Goal: Information Seeking & Learning: Learn about a topic

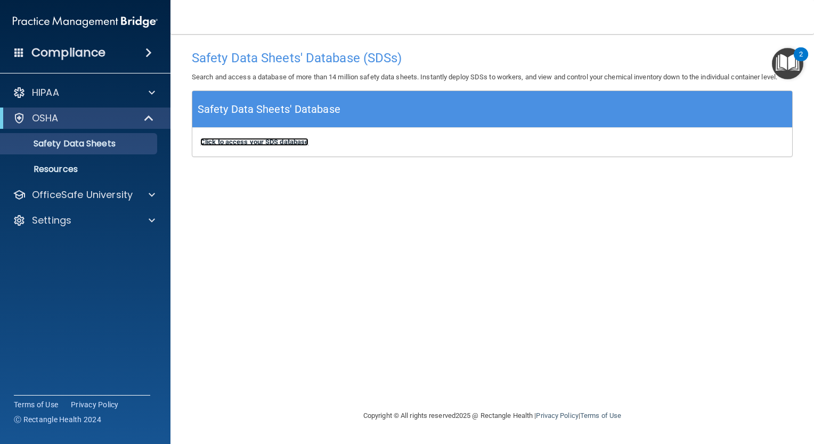
click at [274, 139] on b "Click to access your SDS database" at bounding box center [254, 142] width 108 height 8
click at [71, 146] on p "Safety Data Sheets" at bounding box center [79, 144] width 145 height 11
click at [249, 145] on b "Click to access your SDS database" at bounding box center [254, 142] width 108 height 8
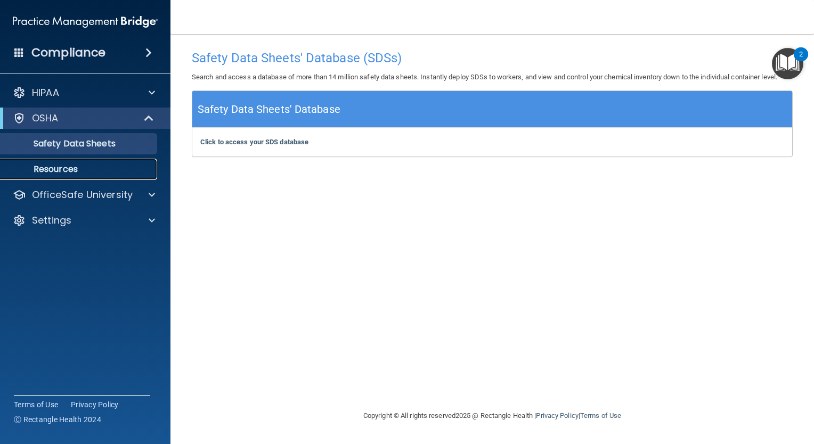
click at [65, 169] on p "Resources" at bounding box center [79, 169] width 145 height 11
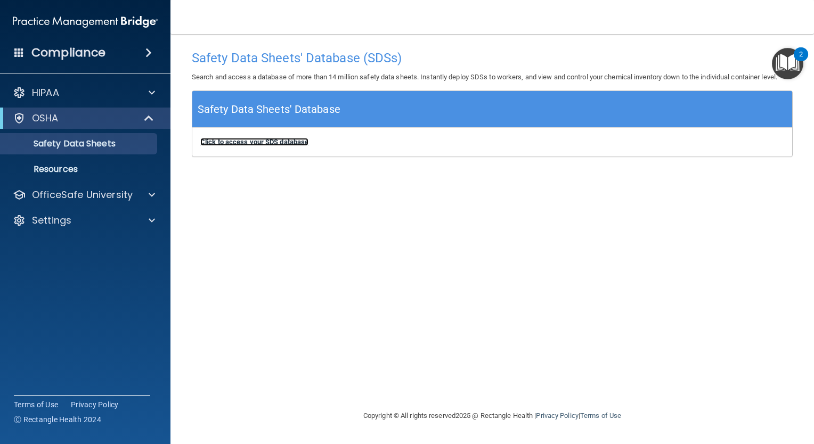
click at [248, 139] on b "Click to access your SDS database" at bounding box center [254, 142] width 108 height 8
click at [149, 118] on span at bounding box center [149, 118] width 9 height 13
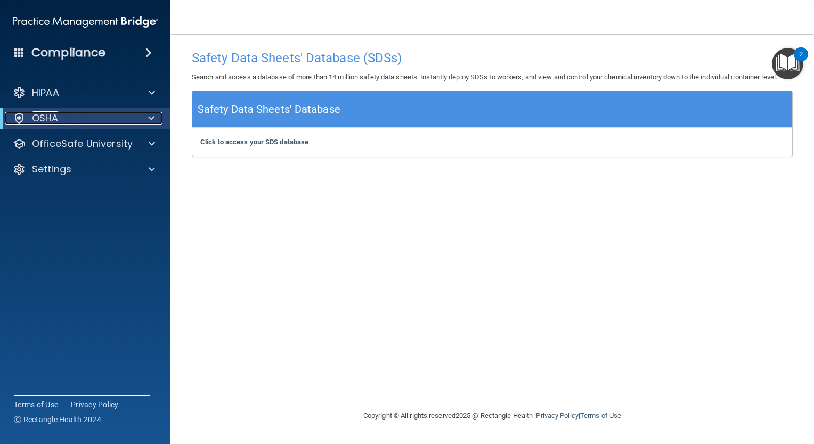
click at [149, 118] on span at bounding box center [151, 118] width 6 height 13
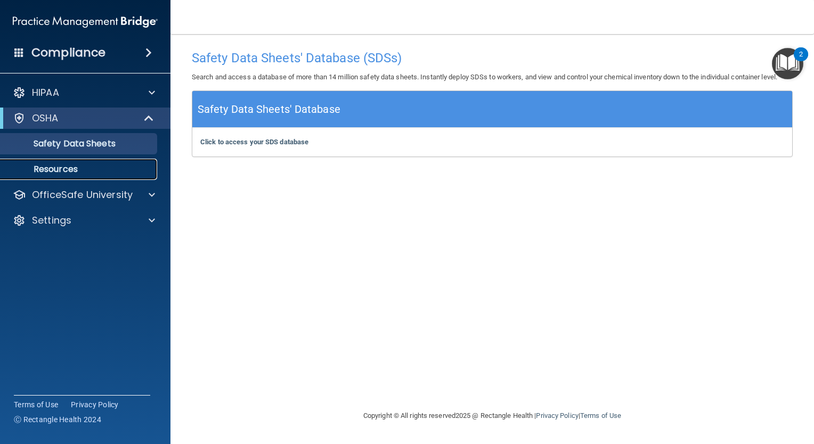
click at [75, 168] on p "Resources" at bounding box center [79, 169] width 145 height 11
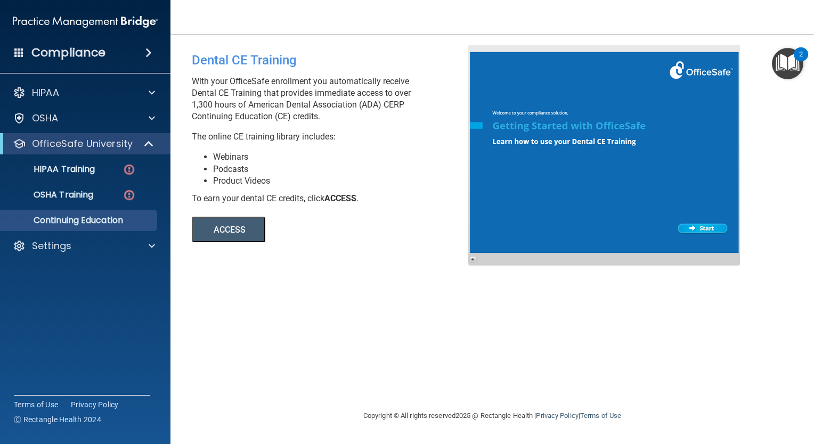
click at [241, 233] on button "ACCESS" at bounding box center [229, 230] width 74 height 26
click at [83, 162] on link "HIPAA Training" at bounding box center [73, 169] width 168 height 21
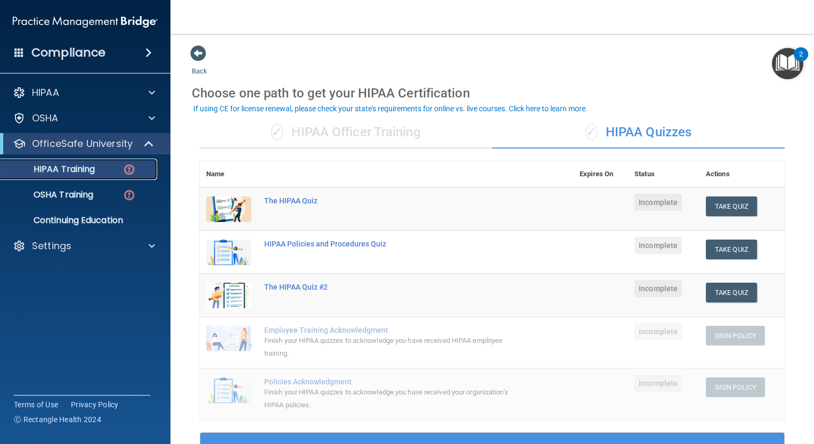
click at [83, 162] on link "HIPAA Training" at bounding box center [73, 169] width 168 height 21
click at [108, 288] on accordion "HIPAA Documents and Policies Report an Incident Business Associates Emergency P…" at bounding box center [85, 192] width 171 height 229
click at [115, 58] on div "Compliance" at bounding box center [85, 52] width 170 height 23
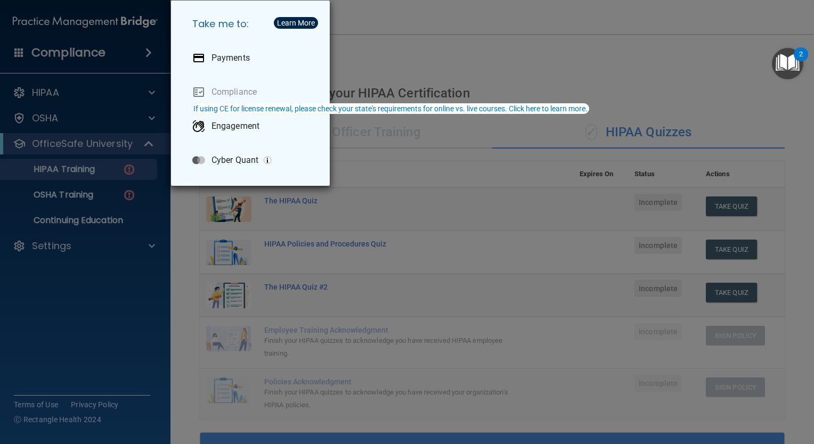
click at [120, 331] on div "Take me to: Payments Compliance Engagement Cyber Quant" at bounding box center [407, 222] width 814 height 444
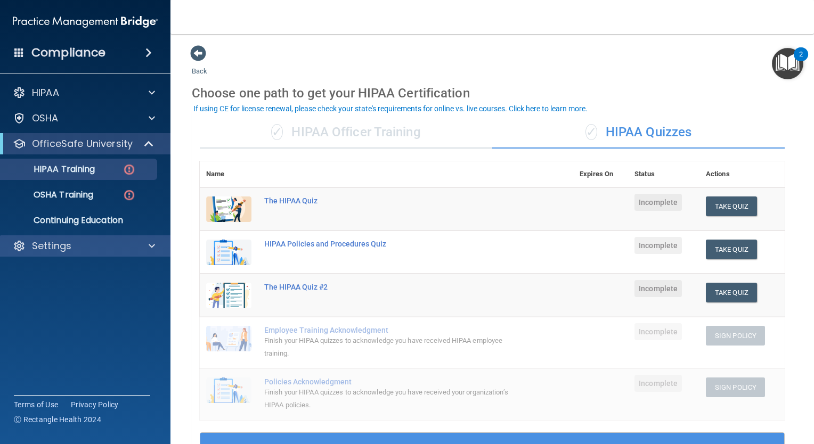
click at [50, 254] on div "Settings" at bounding box center [85, 246] width 171 height 21
click at [795, 63] on img "Open Resource Center, 2 new notifications" at bounding box center [787, 63] width 31 height 31
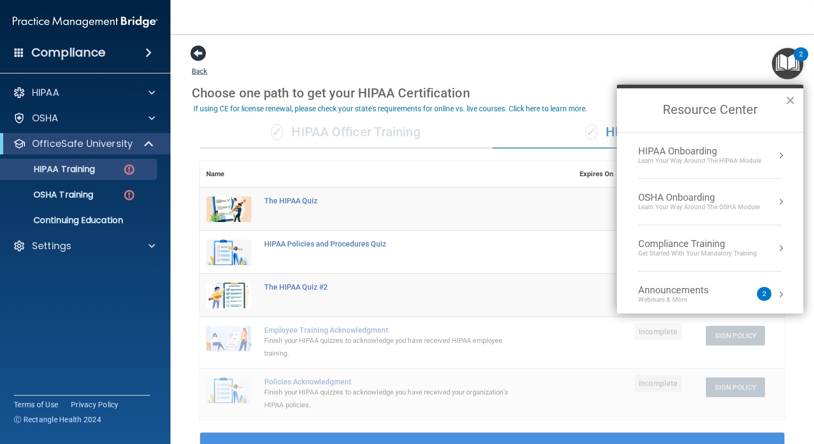
click at [196, 52] on span at bounding box center [198, 53] width 16 height 16
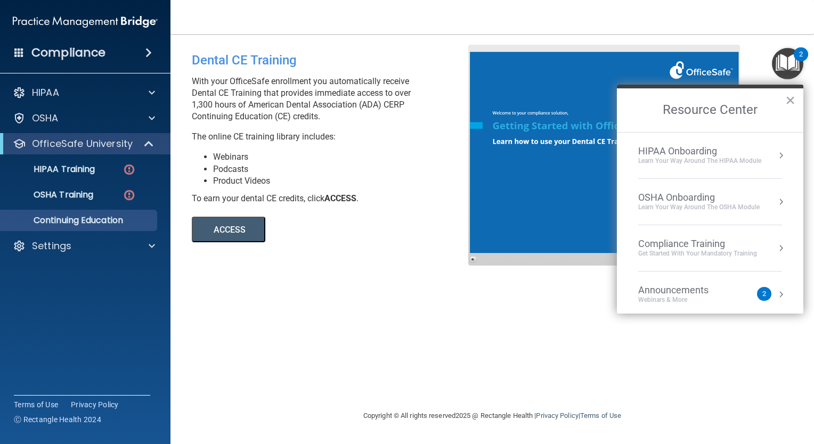
click at [243, 35] on main "Dental CE Training With your OfficeSafe enrollment you automatically receive De…" at bounding box center [492, 239] width 644 height 410
click at [791, 95] on button "×" at bounding box center [790, 100] width 10 height 17
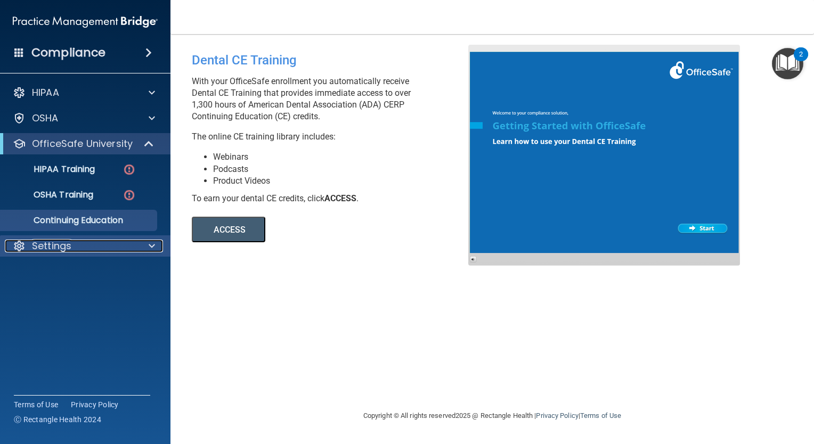
click at [149, 249] on span at bounding box center [152, 246] width 6 height 13
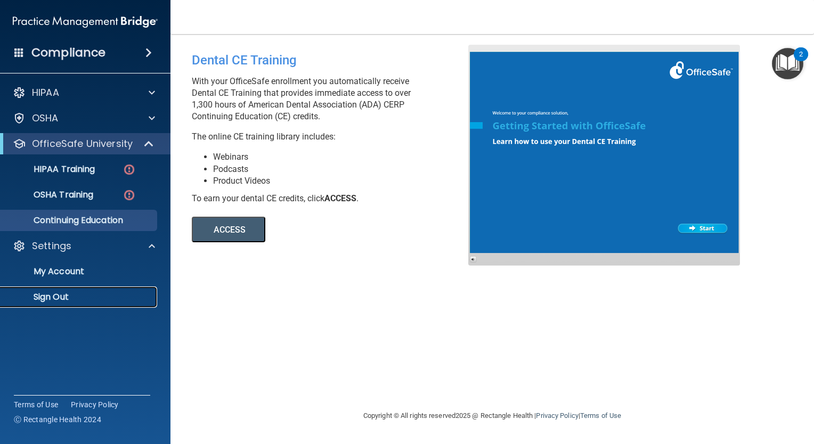
click at [45, 299] on p "Sign Out" at bounding box center [79, 297] width 145 height 11
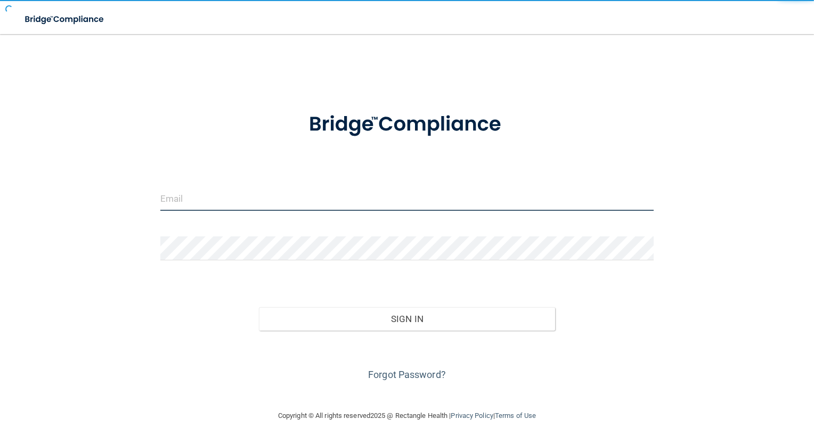
type input "[EMAIL_ADDRESS][DOMAIN_NAME]"
